Goal: Task Accomplishment & Management: Manage account settings

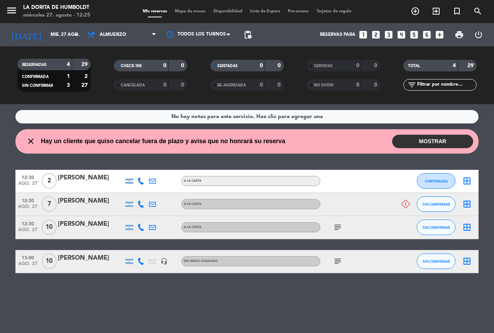
click at [457, 145] on button "MOSTRAR" at bounding box center [432, 142] width 81 height 14
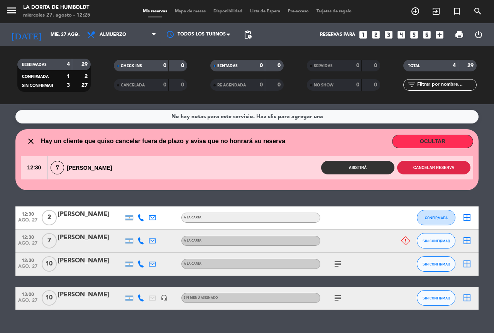
click at [446, 170] on button "Cancelar reserva" at bounding box center [433, 168] width 73 height 14
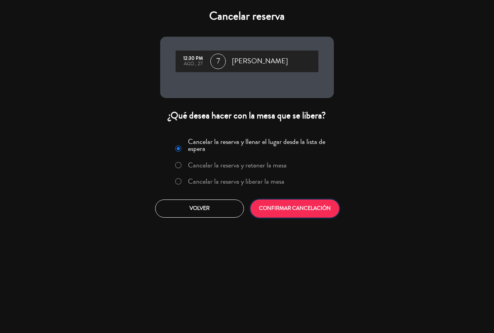
click at [271, 210] on button "CONFIRMAR CANCELACIÓN" at bounding box center [294, 208] width 89 height 18
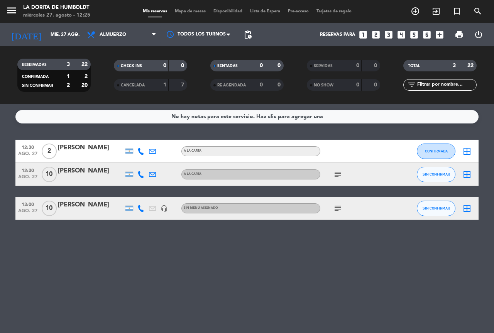
click at [342, 172] on icon "subject" at bounding box center [337, 174] width 9 height 9
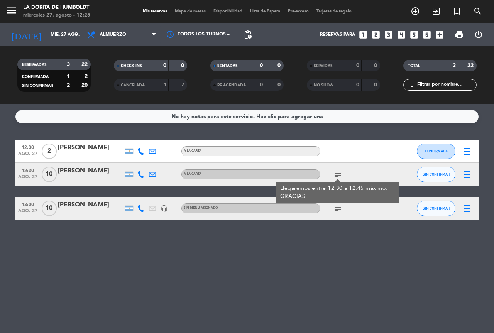
click at [336, 207] on icon "subject" at bounding box center [337, 208] width 9 height 9
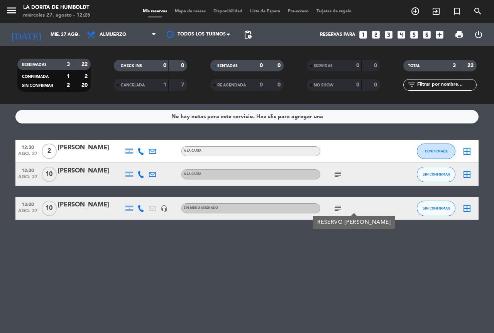
click at [335, 173] on icon "subject" at bounding box center [337, 174] width 9 height 9
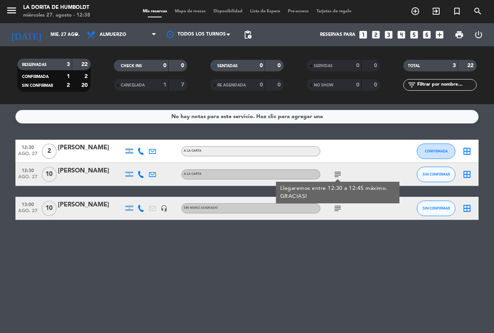
click at [400, 35] on icon "looks_4" at bounding box center [401, 35] width 10 height 10
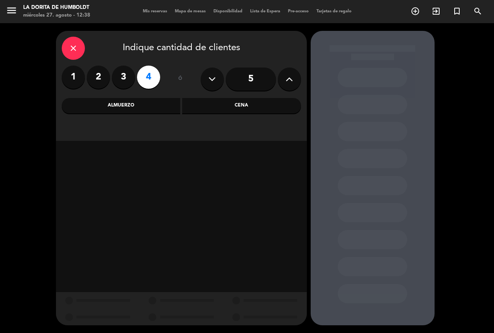
click at [209, 110] on div "Cena" at bounding box center [241, 105] width 119 height 15
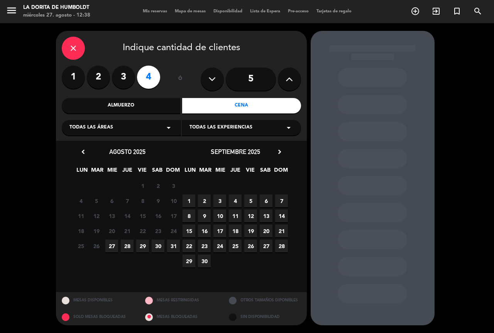
click at [111, 243] on span "27" at bounding box center [111, 246] width 13 height 13
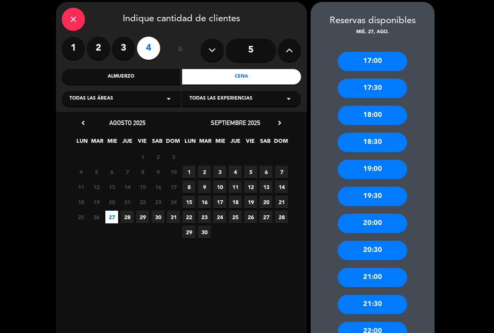
scroll to position [77, 0]
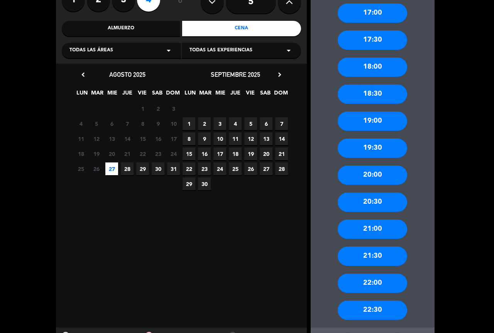
click at [381, 201] on div "20:30" at bounding box center [372, 202] width 69 height 19
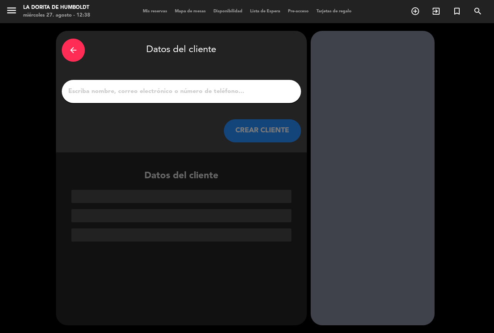
scroll to position [0, 0]
click at [157, 96] on input "1" at bounding box center [182, 91] width 228 height 11
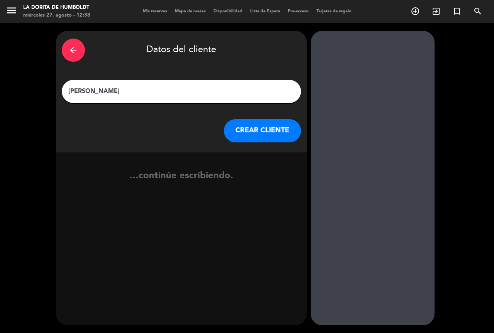
type input "[PERSON_NAME]"
click at [270, 129] on button "CREAR CLIENTE" at bounding box center [262, 130] width 77 height 23
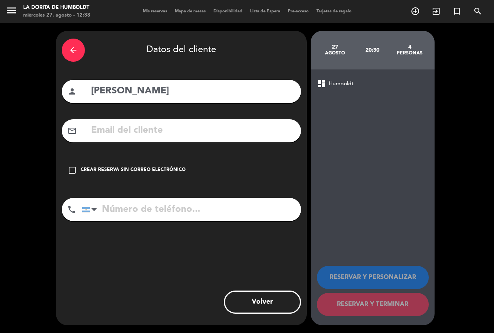
click at [71, 169] on icon "check_box_outline_blank" at bounding box center [72, 170] width 9 height 9
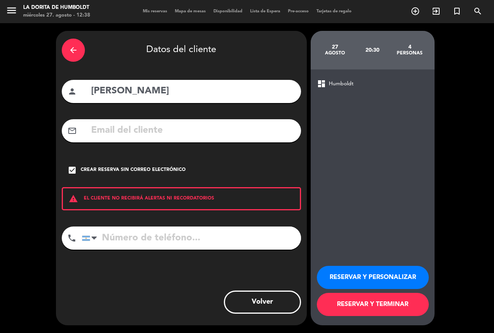
click at [130, 237] on input "tel" at bounding box center [191, 237] width 219 height 23
type input "1135619257"
click at [358, 282] on button "RESERVAR Y PERSONALIZAR" at bounding box center [373, 277] width 112 height 23
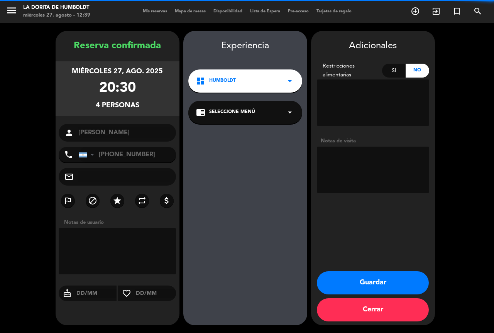
click at [354, 167] on textarea at bounding box center [373, 170] width 112 height 46
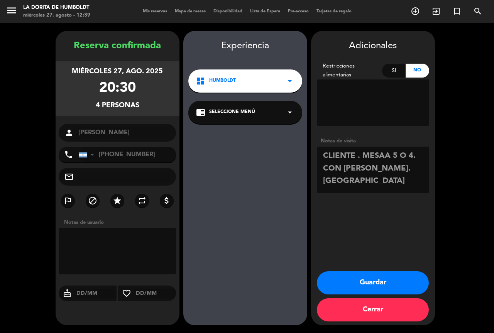
type textarea "CLIENTE . MESAA 5 O 4. CON [PERSON_NAME]. [GEOGRAPHIC_DATA]"
click at [380, 280] on button "Guardar" at bounding box center [373, 282] width 112 height 23
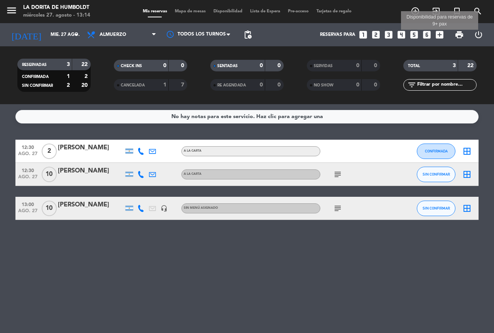
click at [437, 36] on icon "add_box" at bounding box center [439, 35] width 10 height 10
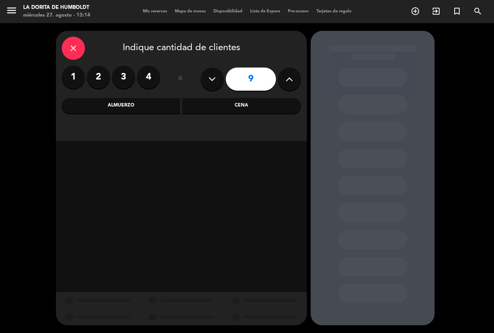
click at [211, 84] on icon at bounding box center [211, 79] width 7 height 12
type input "8"
click at [165, 105] on div "Almuerzo" at bounding box center [121, 105] width 119 height 15
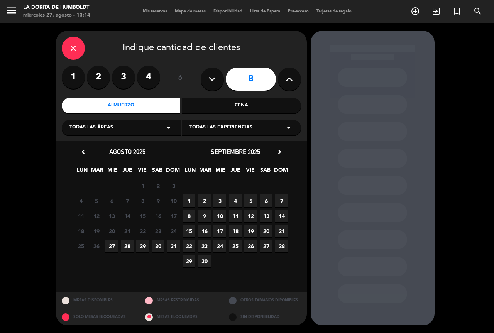
click at [129, 240] on span "28" at bounding box center [127, 246] width 13 height 13
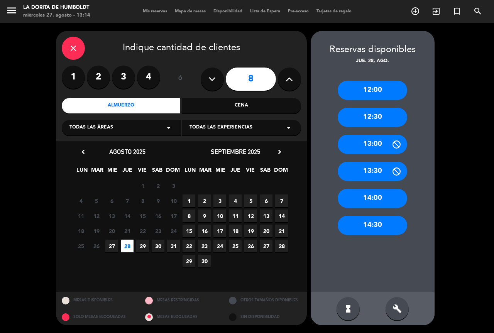
click at [226, 106] on div "Cena" at bounding box center [241, 105] width 119 height 15
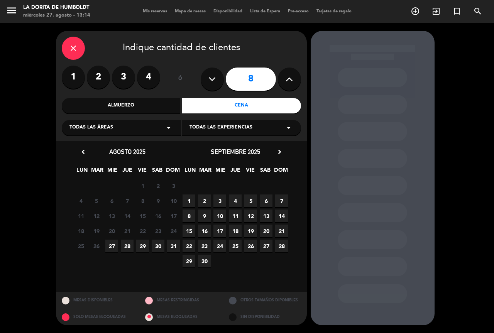
click at [129, 245] on span "28" at bounding box center [127, 246] width 13 height 13
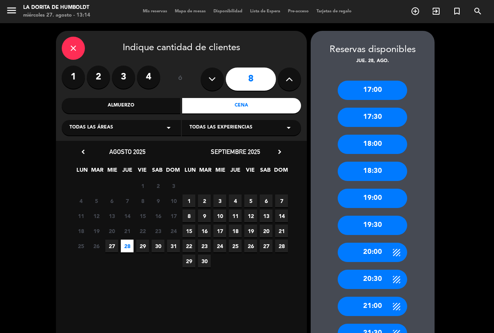
scroll to position [77, 0]
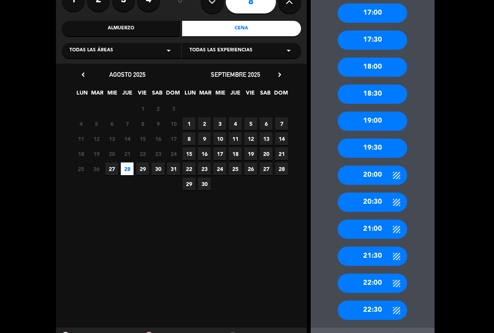
click at [368, 230] on div "21:00" at bounding box center [372, 229] width 69 height 19
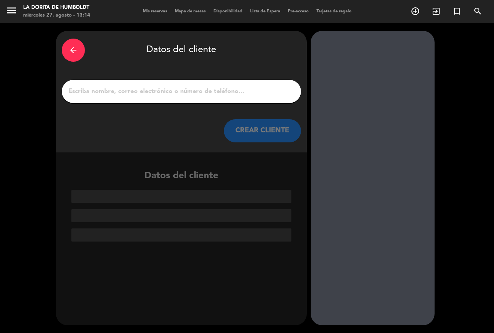
scroll to position [0, 0]
click at [178, 93] on input "1" at bounding box center [182, 91] width 228 height 11
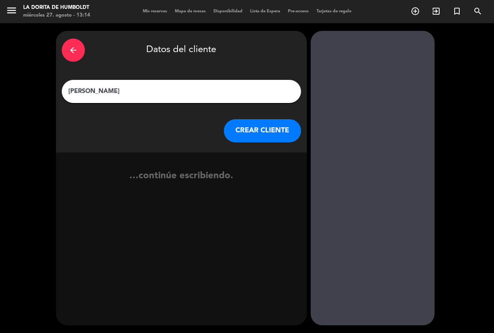
type input "[PERSON_NAME]"
click at [277, 130] on button "CREAR CLIENTE" at bounding box center [262, 130] width 77 height 23
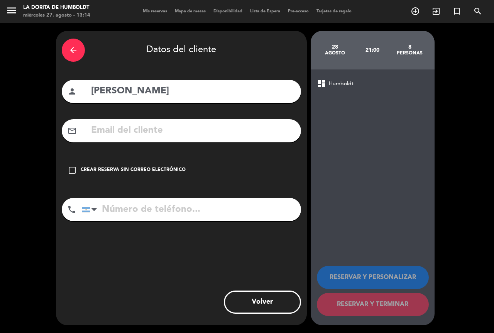
click at [103, 171] on div "Crear reserva sin correo electrónico" at bounding box center [133, 170] width 105 height 8
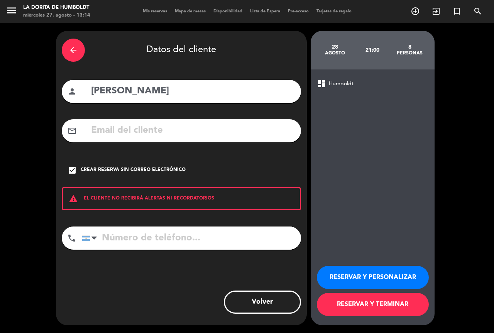
click at [169, 238] on input "tel" at bounding box center [191, 237] width 219 height 23
type input "1141456637"
click at [345, 270] on button "RESERVAR Y PERSONALIZAR" at bounding box center [373, 277] width 112 height 23
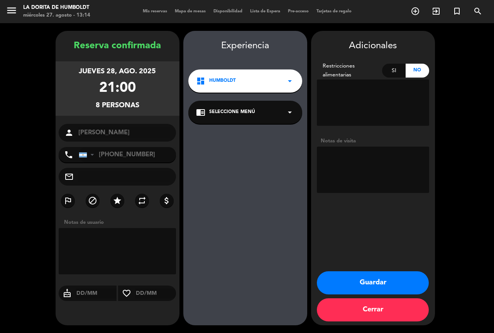
click at [338, 277] on button "Guardar" at bounding box center [373, 282] width 112 height 23
